Goal: Information Seeking & Learning: Learn about a topic

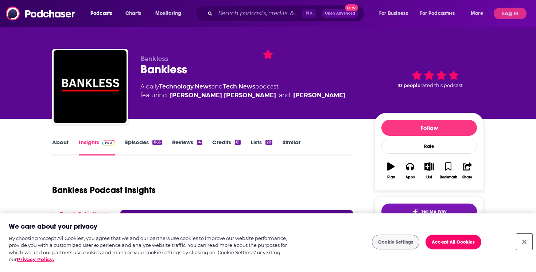
click at [524, 245] on button "Close" at bounding box center [524, 242] width 16 height 16
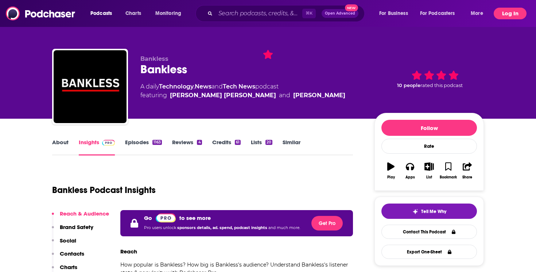
click at [513, 9] on button "Log In" at bounding box center [510, 14] width 33 height 12
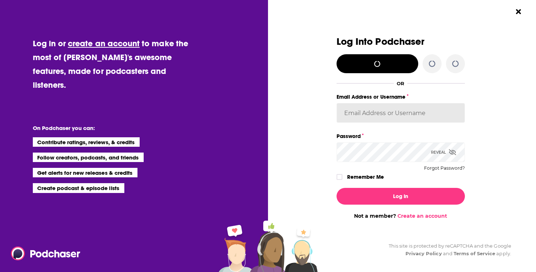
type input "azatarain"
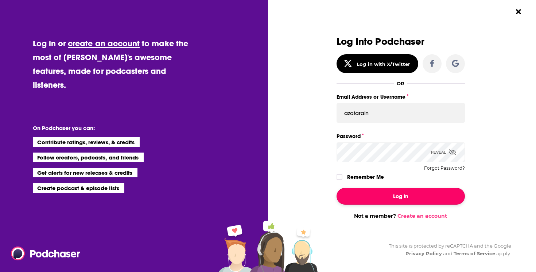
click at [395, 192] on button "Log In" at bounding box center [401, 196] width 128 height 17
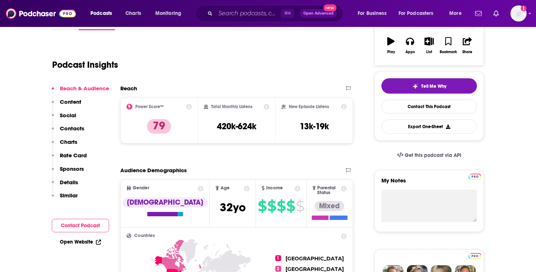
scroll to position [138, 0]
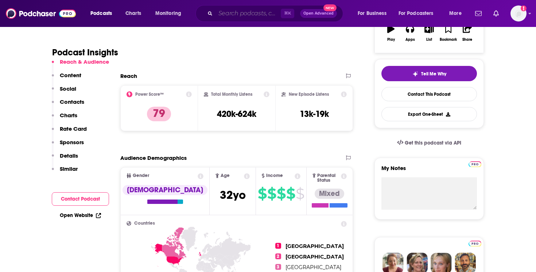
click at [235, 16] on input "Search podcasts, credits, & more..." at bounding box center [247, 14] width 65 height 12
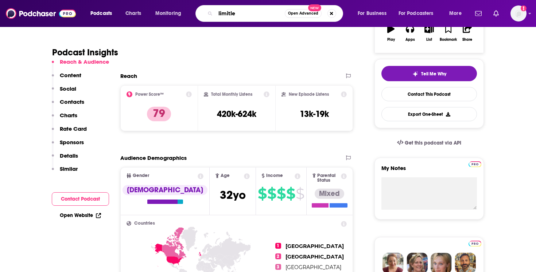
type input "limitles"
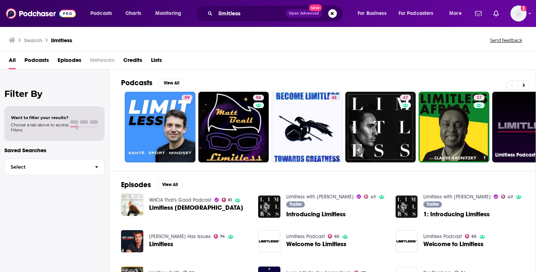
click at [509, 129] on link "65 Limitless Podcast" at bounding box center [527, 127] width 71 height 71
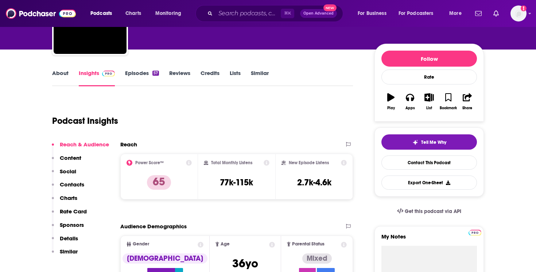
scroll to position [150, 0]
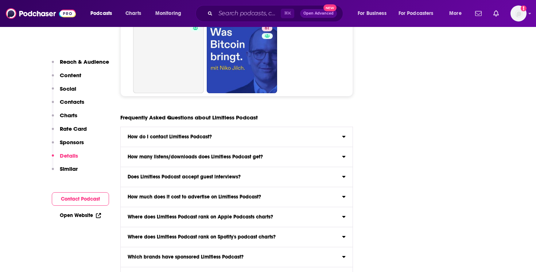
scroll to position [2700, 0]
